Goal: Check status

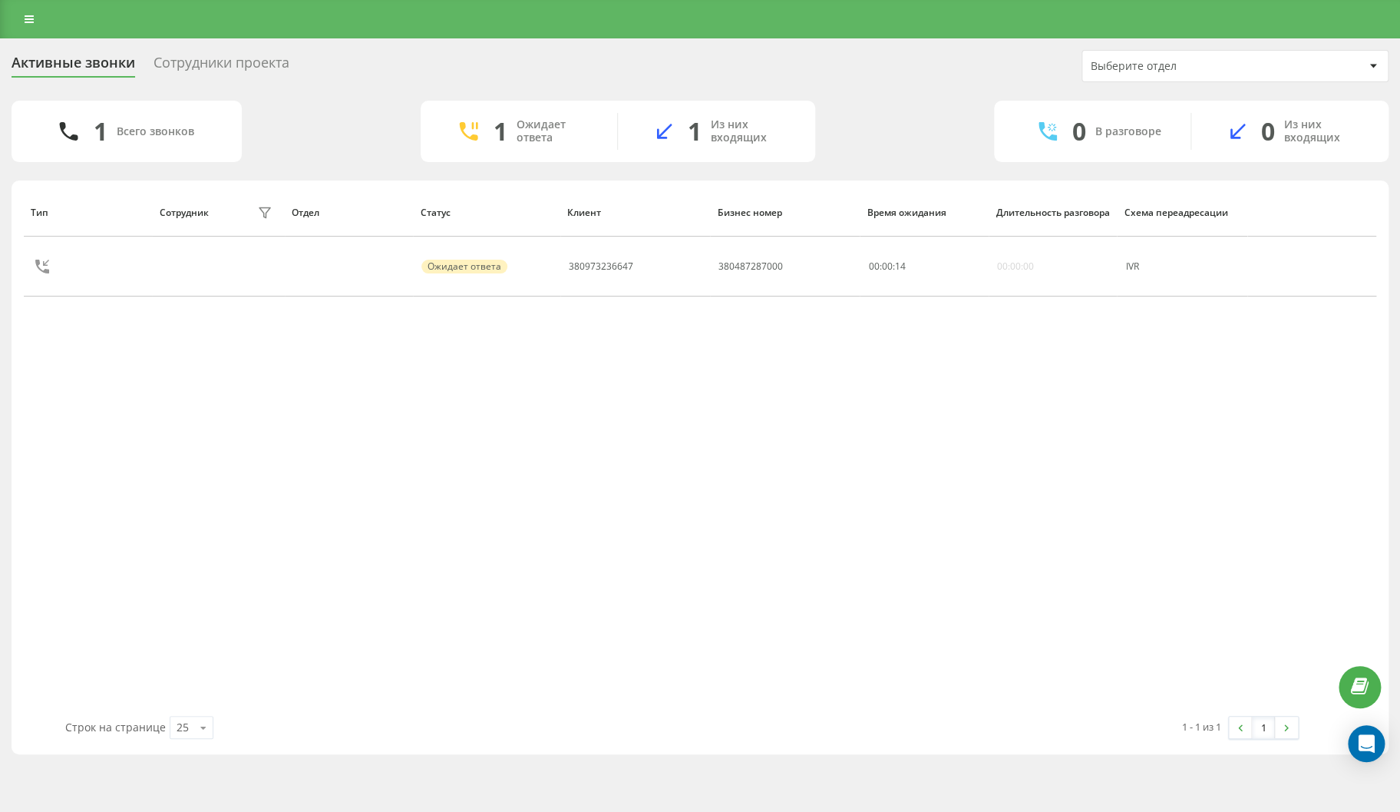
click at [277, 494] on div "Тип Сотрудник фильтра Отдел Статус Клиент Бизнес номер Время ожидания Длительно…" at bounding box center [700, 451] width 1353 height 527
drag, startPoint x: 192, startPoint y: 483, endPoint x: 190, endPoint y: 438, distance: 45.3
click at [191, 481] on div "Тип Сотрудник фильтра Отдел Статус Клиент Бизнес номер Время ожидания Длительно…" at bounding box center [700, 451] width 1353 height 527
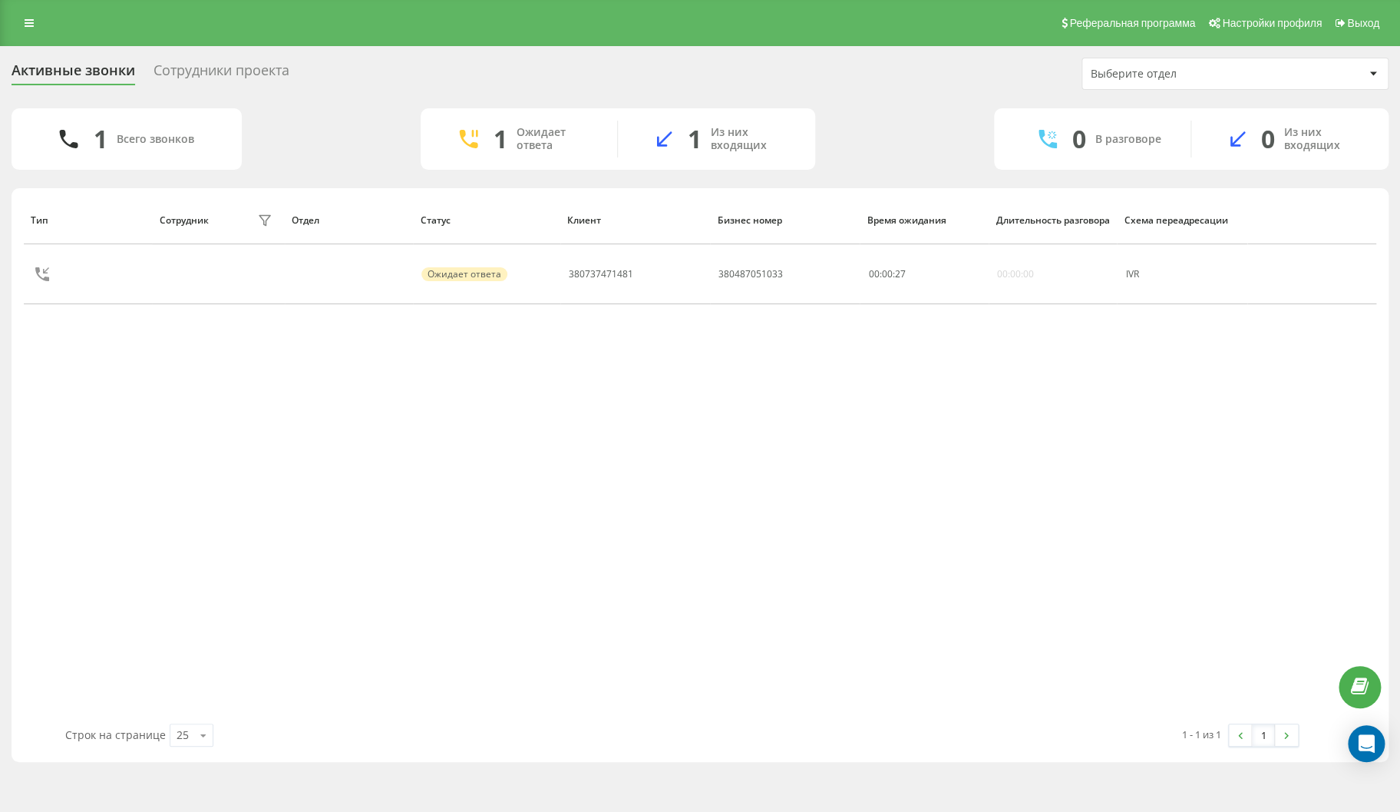
click at [264, 461] on div "Тип Сотрудник фильтра Отдел Статус Клиент Бизнес номер Время ожидания Длительно…" at bounding box center [700, 459] width 1353 height 527
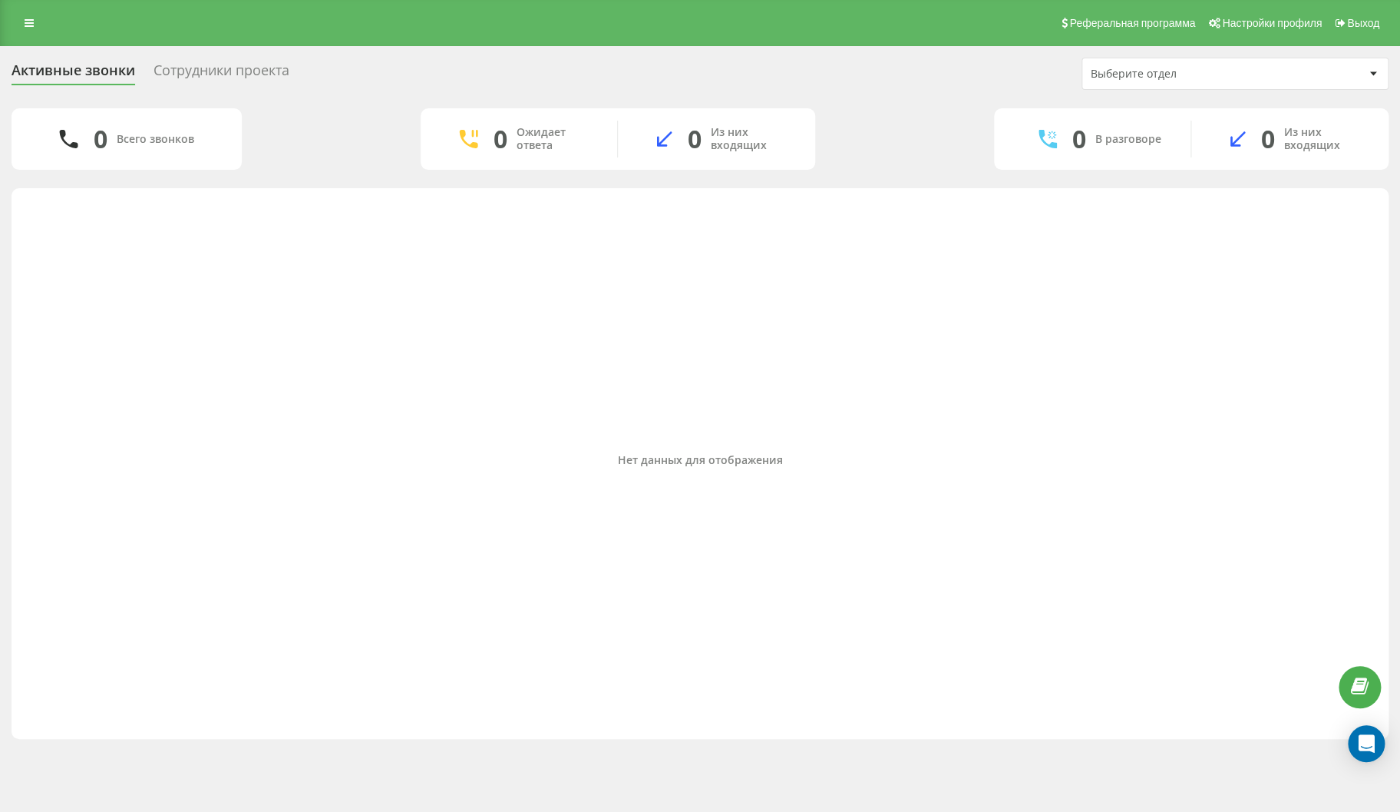
click at [1013, 477] on div "Нет данных для отображения" at bounding box center [700, 459] width 1353 height 527
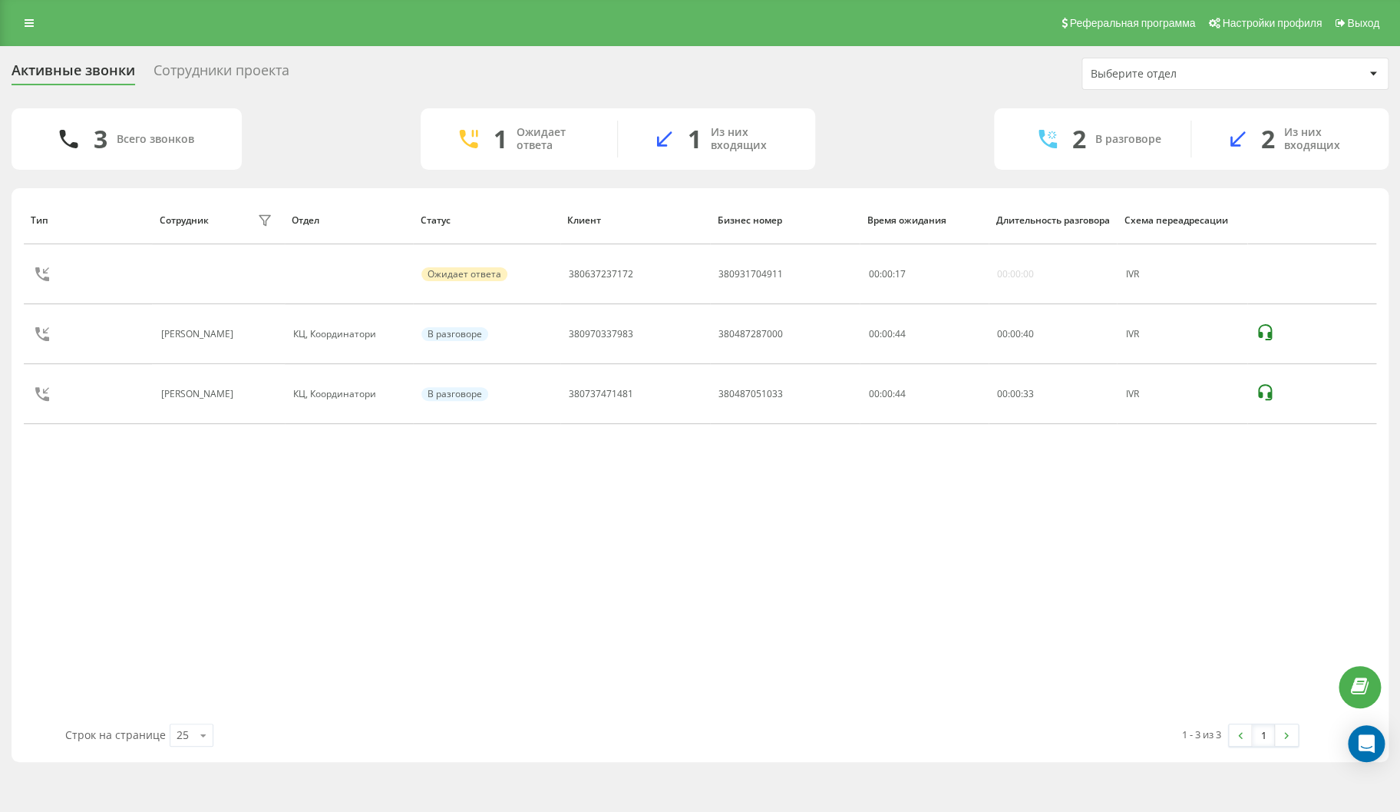
drag, startPoint x: 166, startPoint y: 620, endPoint x: 299, endPoint y: 679, distance: 145.1
click at [166, 620] on div "Тип Сотрудник фильтра Отдел Статус Клиент Бизнес номер Время ожидания Длительно…" at bounding box center [700, 459] width 1353 height 527
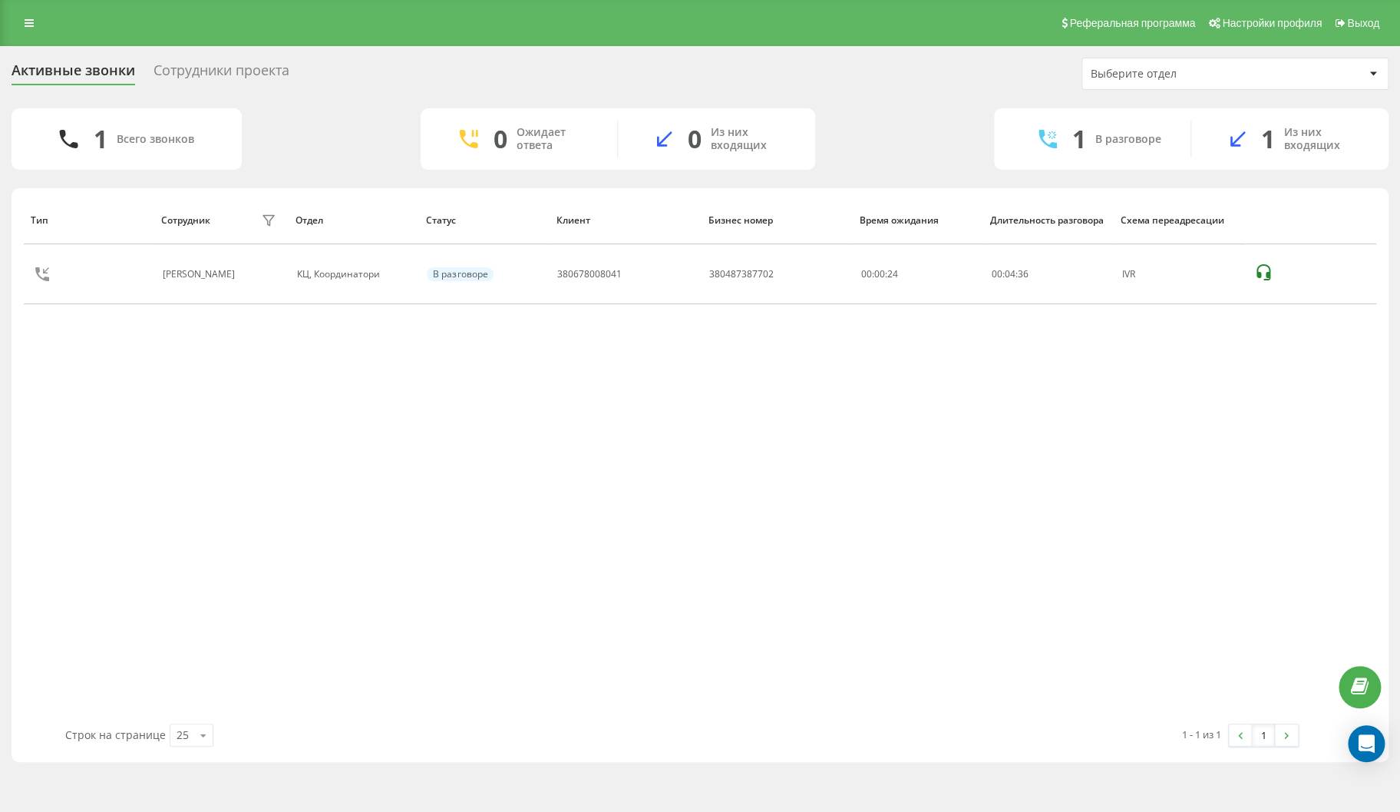
click at [111, 447] on div "Тип Сотрудник фильтра Отдел Статус Клиент Бизнес номер Время ожидания Длительно…" at bounding box center [700, 459] width 1353 height 527
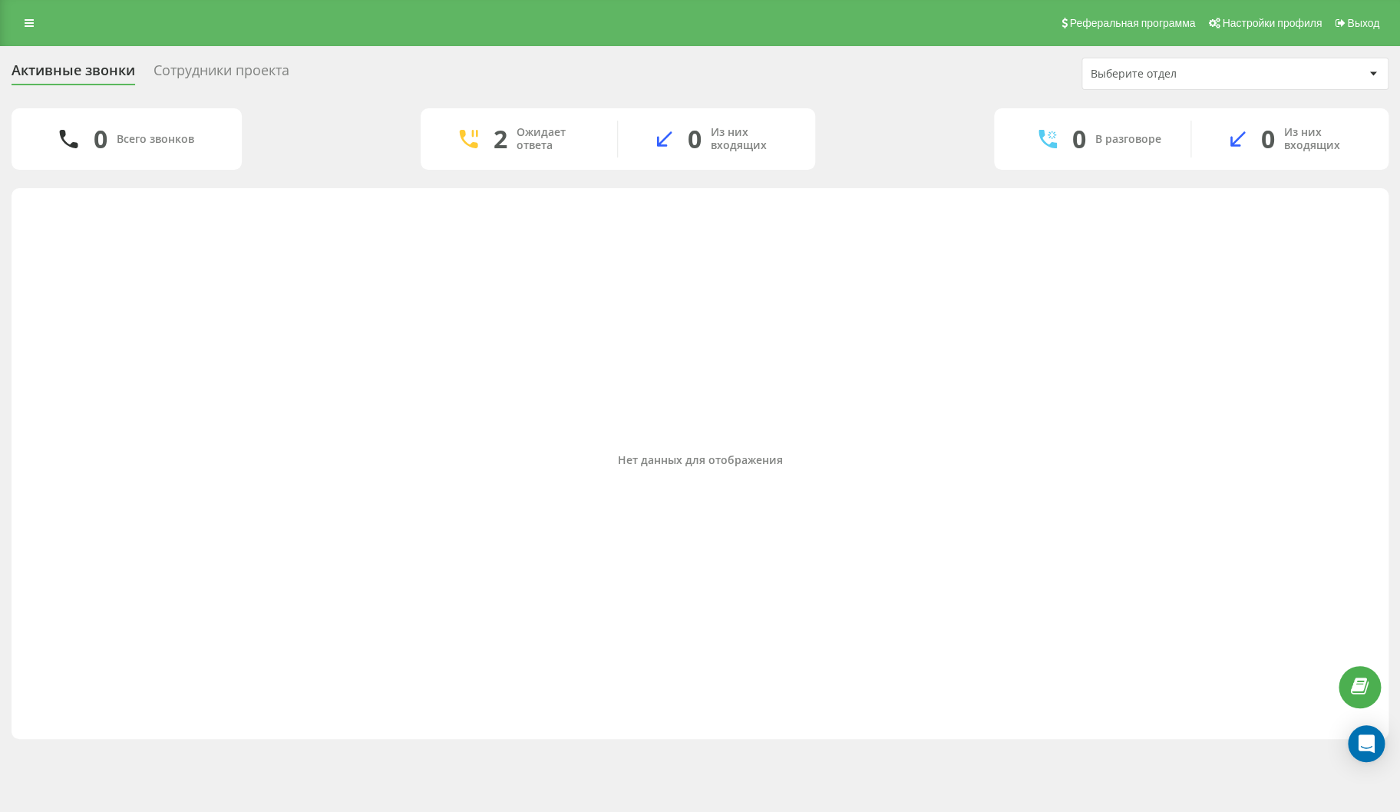
click at [243, 449] on div "Нет данных для отображения" at bounding box center [700, 459] width 1353 height 527
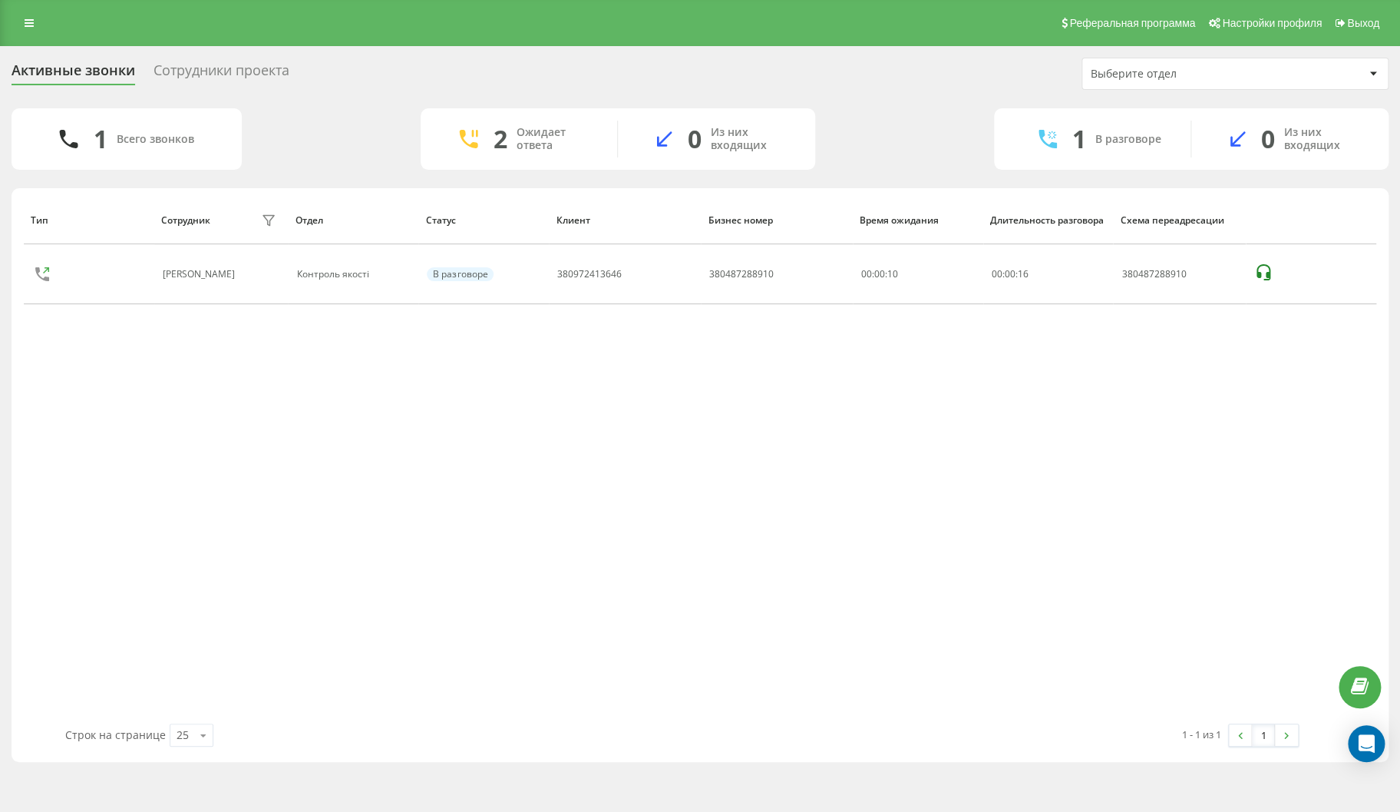
click at [200, 523] on div "Тип Сотрудник фильтра Отдел Статус Клиент Бизнес номер Время ожидания Длительно…" at bounding box center [700, 459] width 1353 height 527
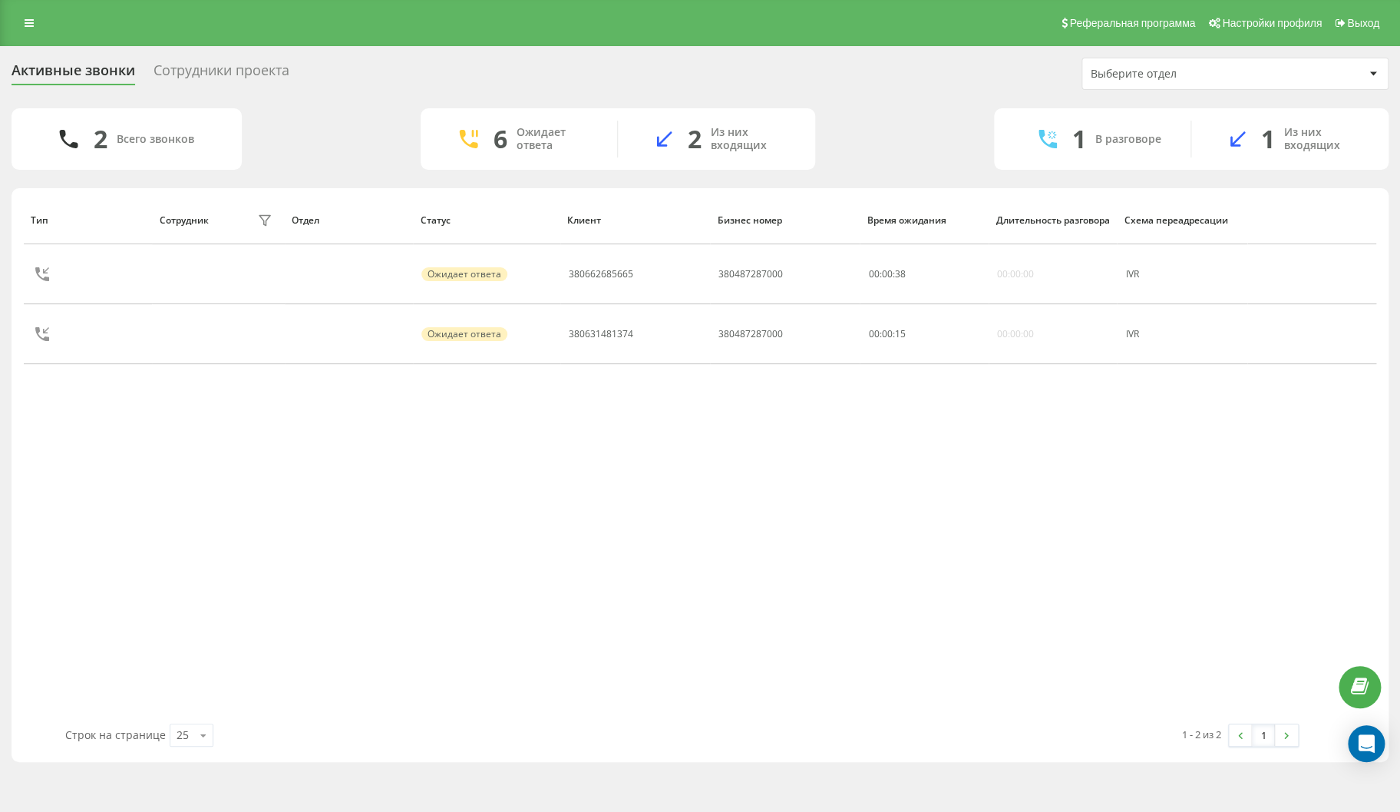
click at [169, 450] on div "Тип Сотрудник фильтра Отдел Статус Клиент Бизнес номер Время ожидания Длительно…" at bounding box center [700, 459] width 1353 height 527
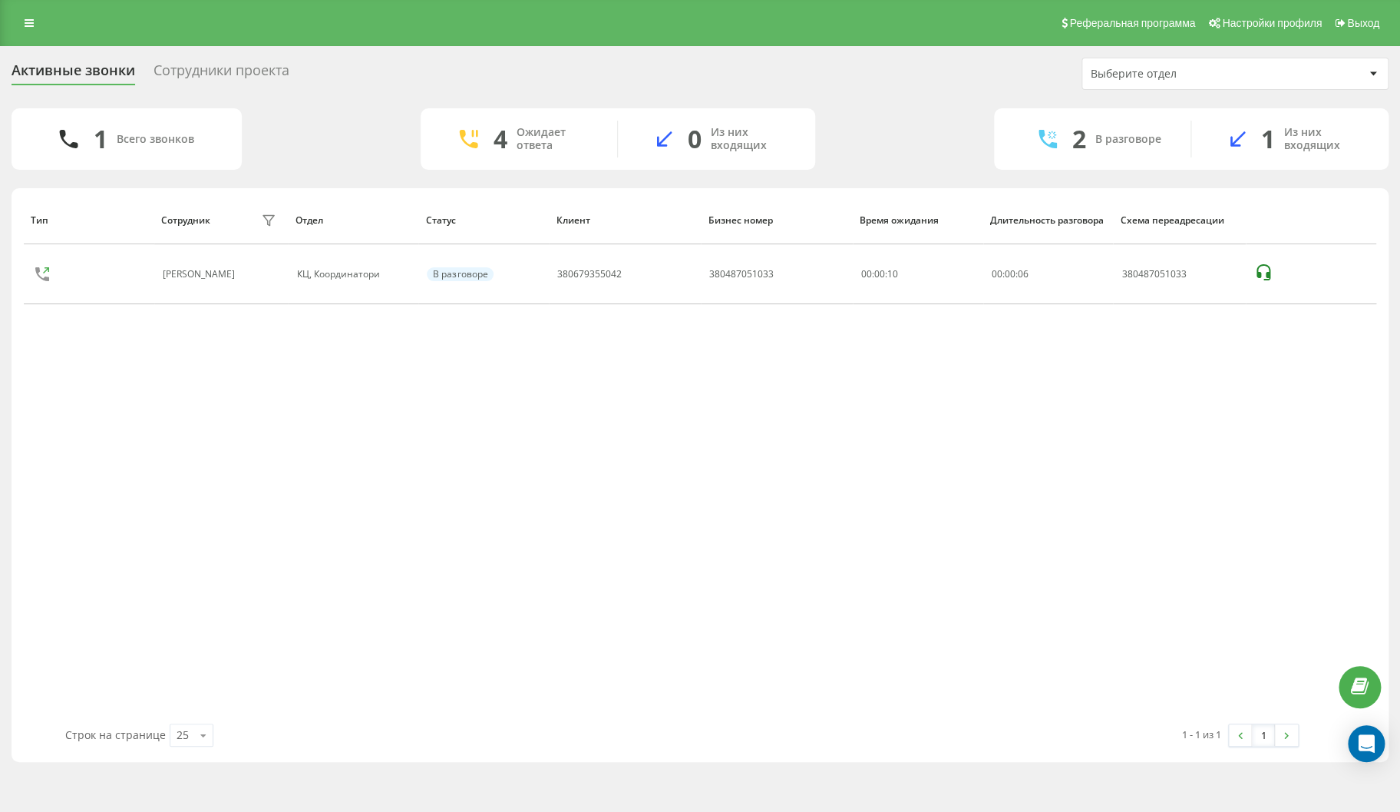
click at [199, 559] on div "Тип Сотрудник фильтра Отдел Статус Клиент Бизнес номер Время ожидания Длительно…" at bounding box center [700, 459] width 1353 height 527
click at [980, 574] on div "Тип Сотрудник фильтра Отдел Статус Клиент Бизнес номер Время ожидания Длительно…" at bounding box center [700, 459] width 1353 height 527
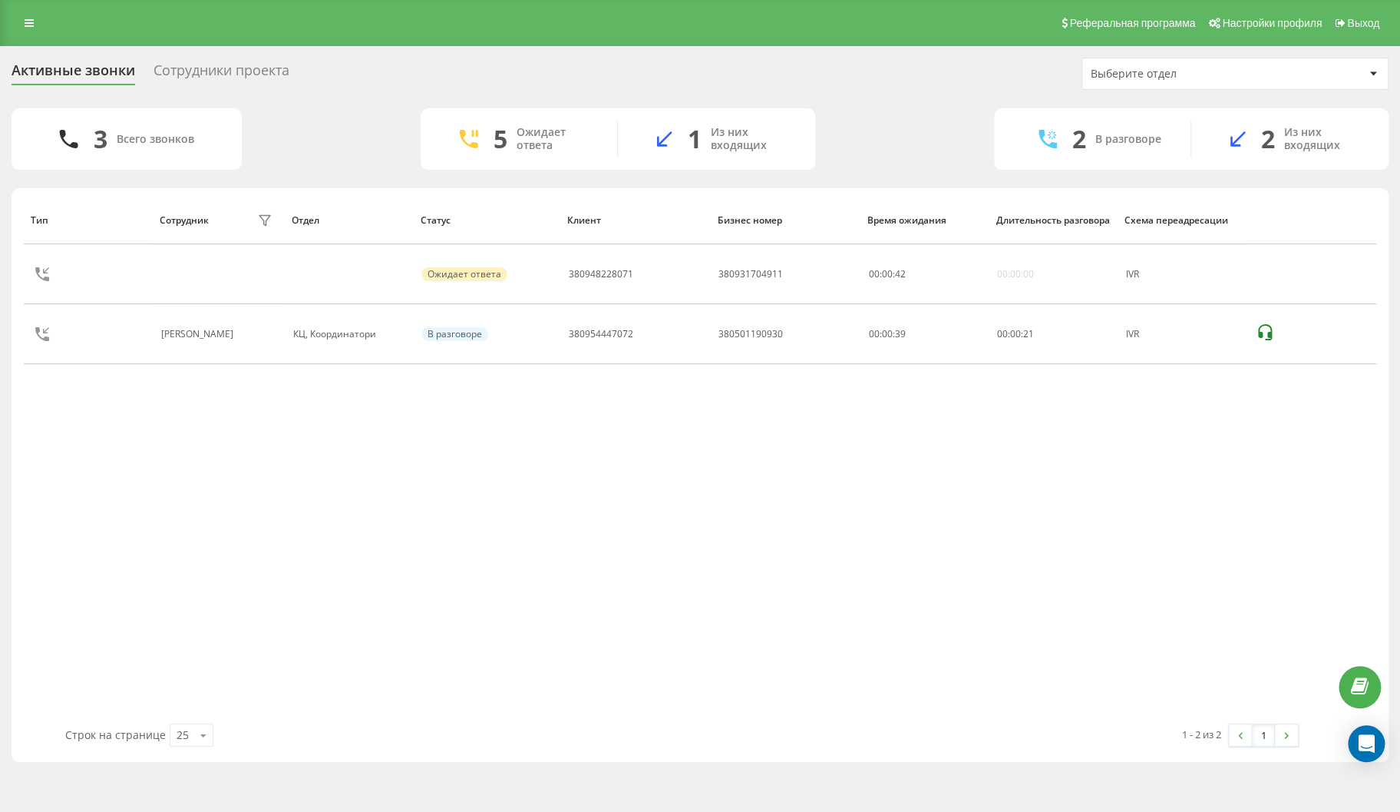
click at [205, 458] on div "Тип Сотрудник фильтра Отдел Статус Клиент Бизнес номер Время ожидания Длительно…" at bounding box center [700, 459] width 1353 height 527
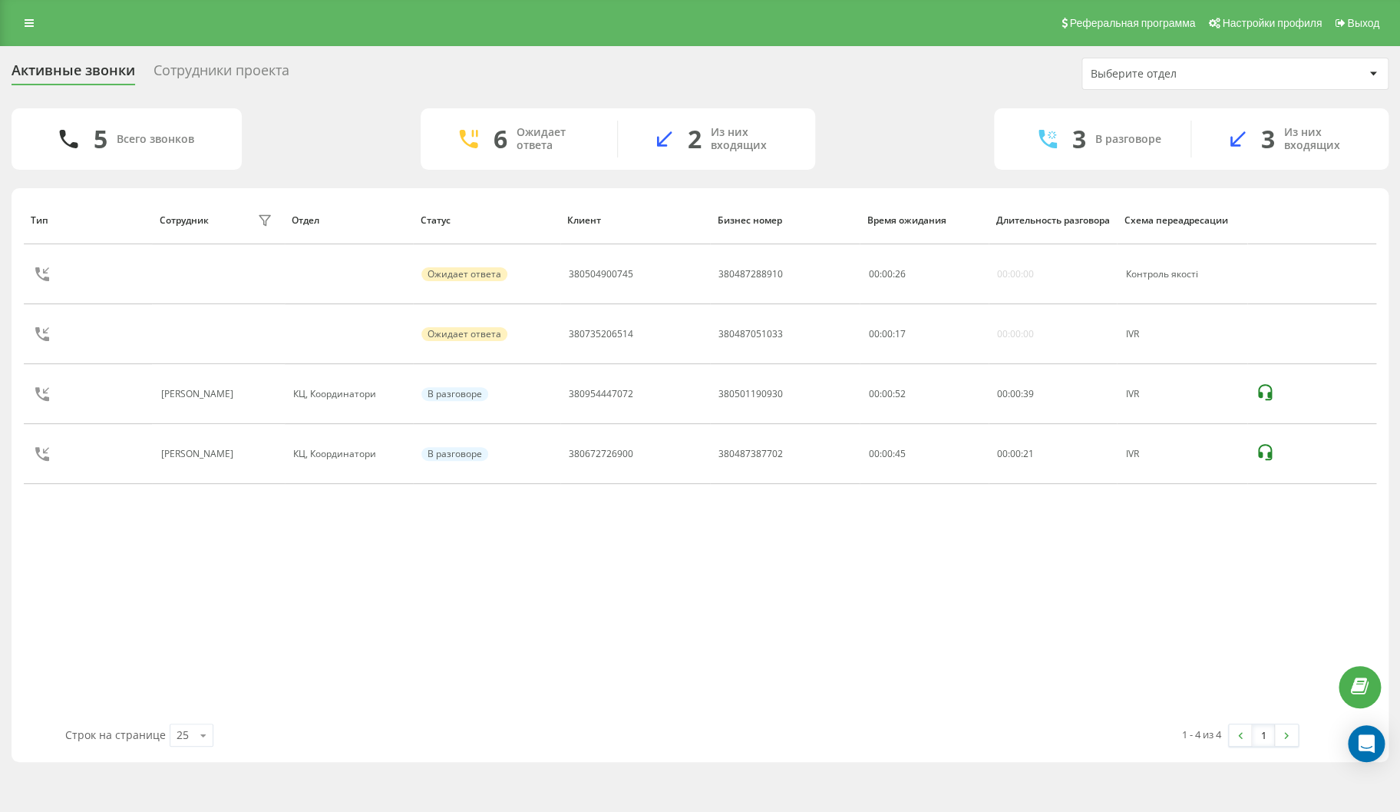
click at [260, 660] on div "Тип Сотрудник фильтра Отдел Статус Клиент Бизнес номер Время ожидания Длительно…" at bounding box center [700, 459] width 1353 height 527
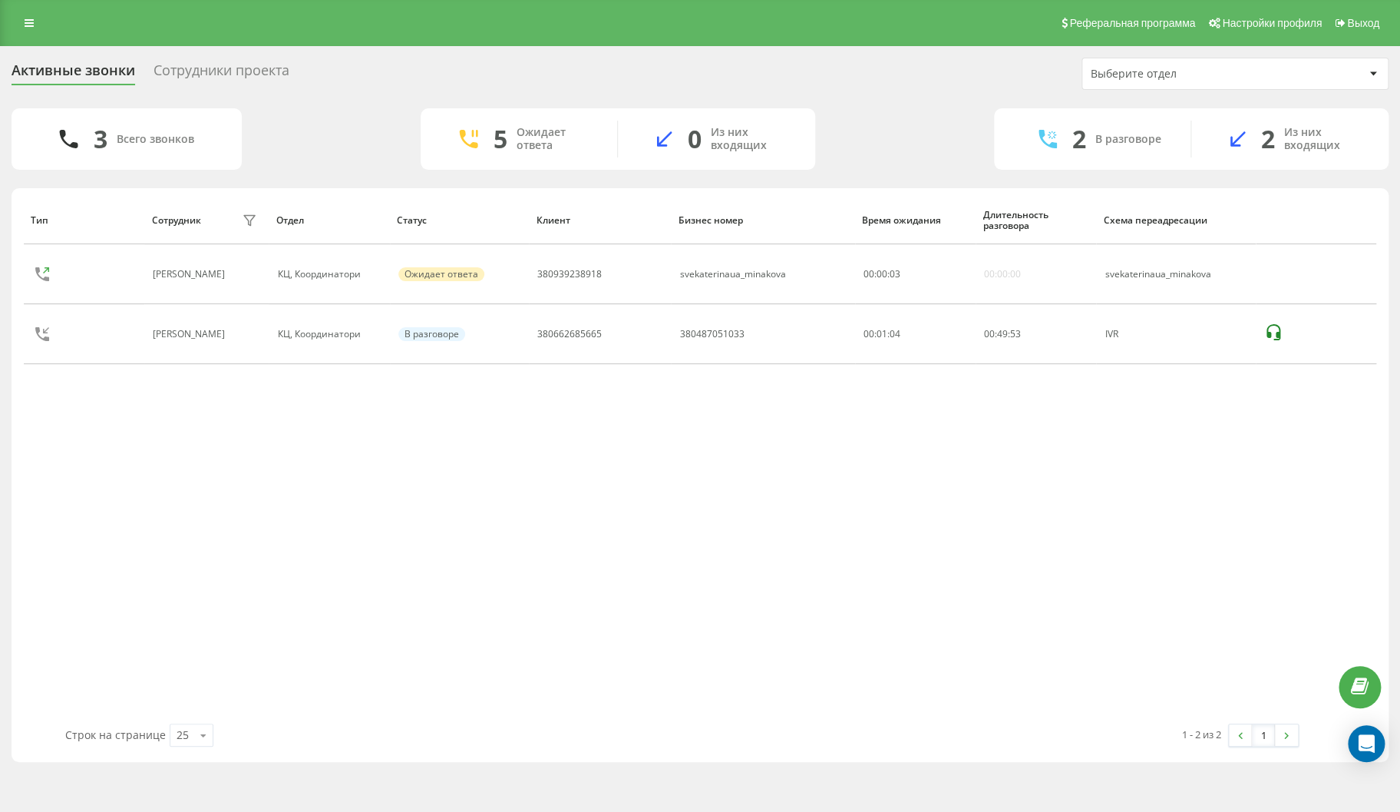
click at [220, 454] on div "Тип Сотрудник фильтра Отдел Статус Клиент Бизнес номер Время ожидания Длительно…" at bounding box center [700, 459] width 1353 height 527
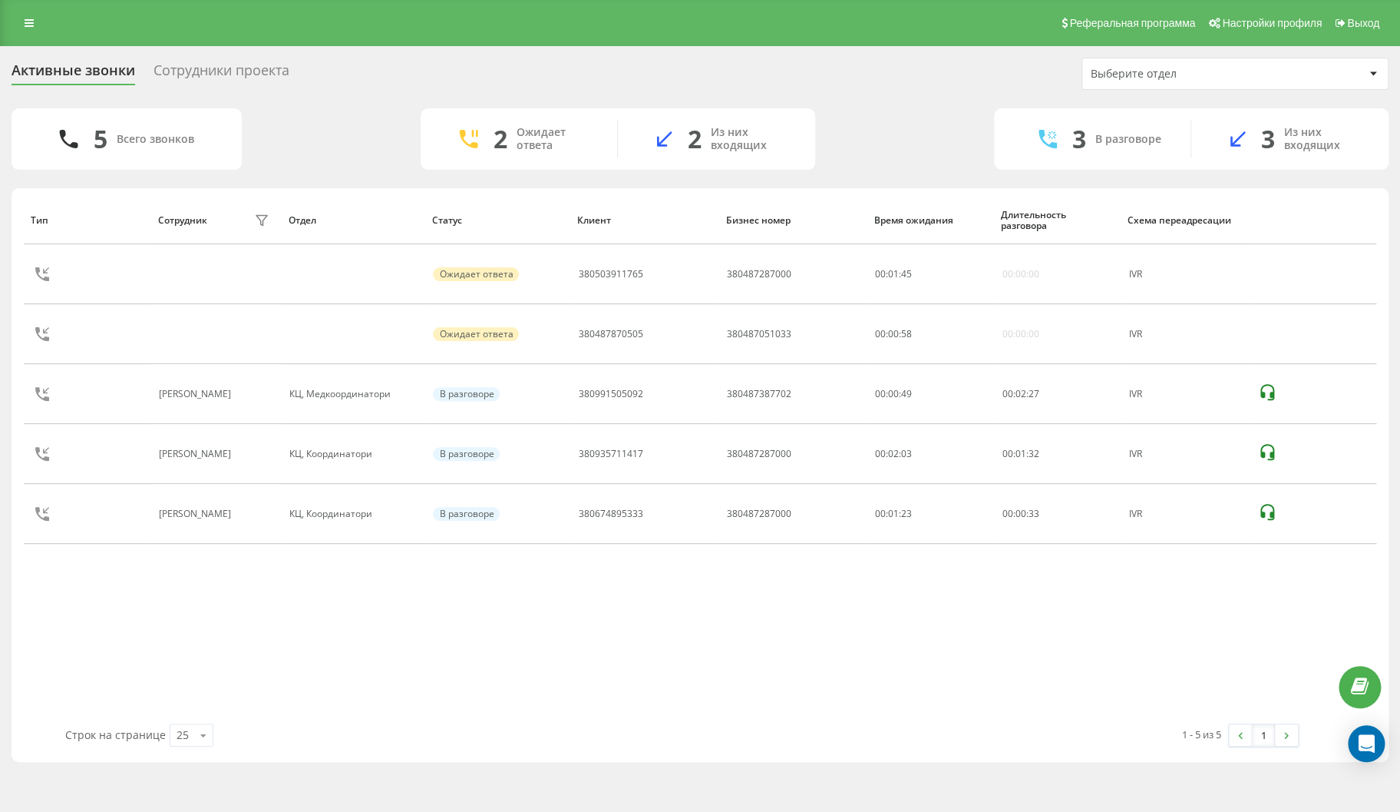
click at [95, 21] on div "Реферальная программа Настройки профиля Выход" at bounding box center [700, 23] width 1400 height 46
